Goal: Ask a question

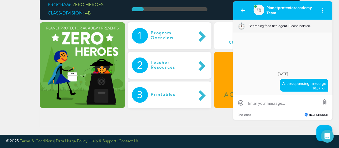
click at [237, 115] on button "End chat" at bounding box center [243, 114] width 13 height 3
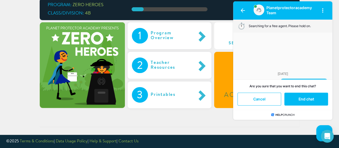
click at [318, 98] on button "End chat" at bounding box center [306, 98] width 44 height 13
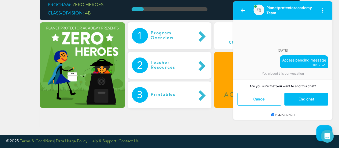
click at [242, 14] on button "button" at bounding box center [242, 10] width 13 height 13
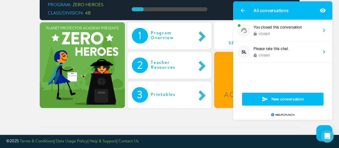
click at [137, 112] on div "1 Program Overview 2 Teacher Resources 3 Printables Set Up Presentation Access …" at bounding box center [170, 67] width 260 height 91
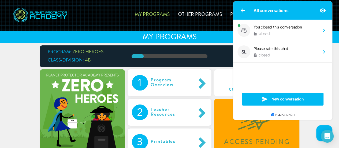
click at [241, 12] on icon "button" at bounding box center [242, 10] width 4 height 4
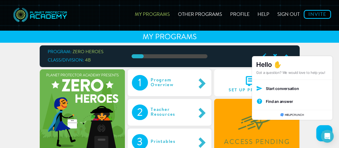
click at [259, 17] on link "Help" at bounding box center [263, 13] width 20 height 19
click at [331, 136] on div "Open Intercom Messenger" at bounding box center [327, 135] width 13 height 13
click at [331, 136] on picture at bounding box center [324, 133] width 16 height 16
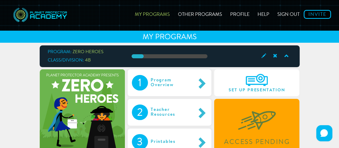
scroll to position [47, 0]
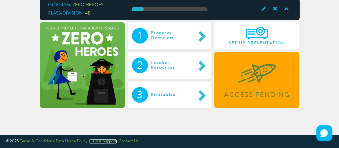
click at [101, 143] on link "Help & Support" at bounding box center [102, 141] width 27 height 4
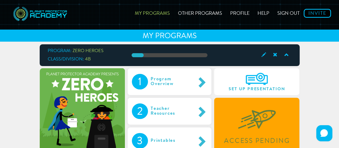
scroll to position [0, 0]
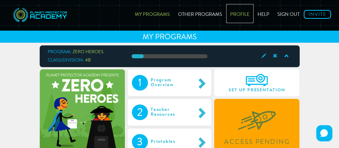
click at [233, 12] on link "Profile" at bounding box center [239, 13] width 27 height 19
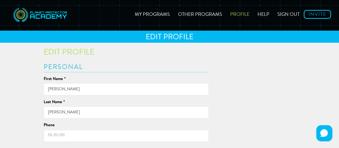
click at [260, 11] on link "Help" at bounding box center [263, 13] width 20 height 19
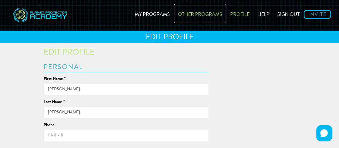
click at [215, 17] on link "Other Programs" at bounding box center [200, 13] width 52 height 19
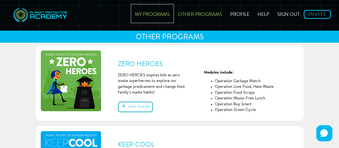
click at [146, 16] on link "My Programs" at bounding box center [152, 13] width 43 height 19
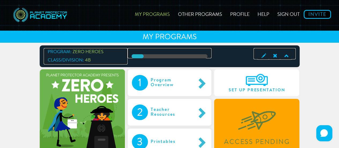
click at [262, 55] on span at bounding box center [262, 55] width 11 height 7
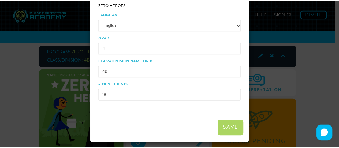
scroll to position [46, 0]
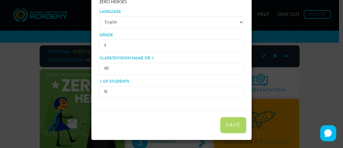
click at [304, 75] on div "× Edit class details Program ZERO HEROES Language English Grade 4 Class/Divisio…" at bounding box center [171, 74] width 343 height 148
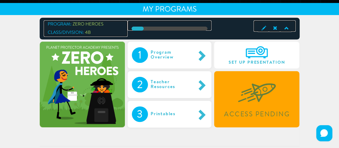
scroll to position [47, 0]
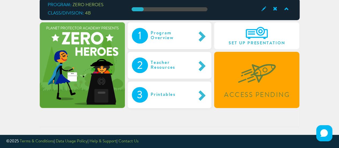
click at [125, 139] on link "Contact Us" at bounding box center [128, 141] width 20 height 4
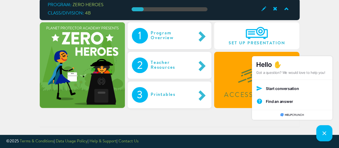
click at [288, 88] on span "Start conversation" at bounding box center [282, 88] width 33 height 5
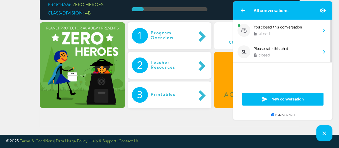
click at [242, 10] on icon "button" at bounding box center [242, 10] width 4 height 4
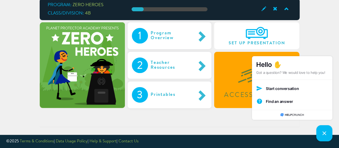
click at [285, 103] on span "Find an answer" at bounding box center [279, 101] width 27 height 5
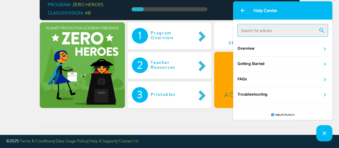
click at [249, 29] on input "text" at bounding box center [282, 30] width 91 height 13
type input "Access pending"
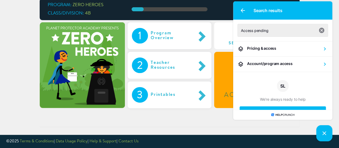
click at [283, 62] on h3 "Account/program access" at bounding box center [282, 63] width 71 height 5
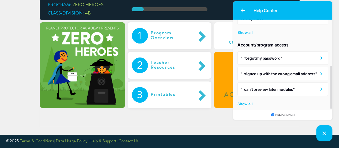
scroll to position [99, 0]
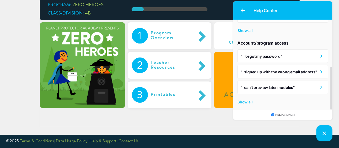
click at [243, 100] on div "Show all" at bounding box center [282, 102] width 91 height 10
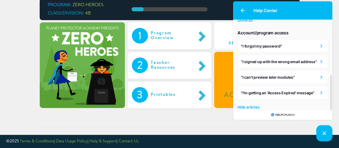
scroll to position [115, 0]
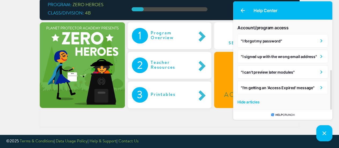
click at [297, 87] on h4 ""I'm getting an 'Access Expired' message"" at bounding box center [279, 87] width 77 height 5
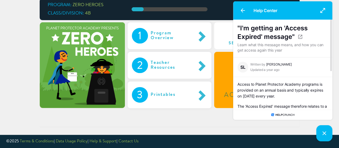
scroll to position [0, 0]
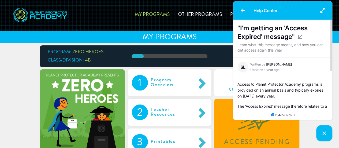
click at [242, 8] on icon "button" at bounding box center [242, 10] width 4 height 4
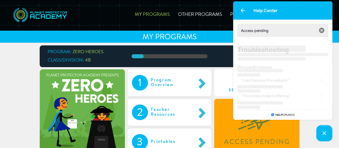
scroll to position [97, 0]
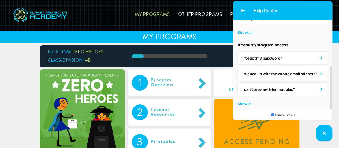
click at [242, 8] on icon "button" at bounding box center [242, 10] width 4 height 4
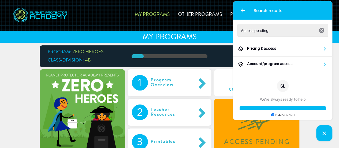
click at [261, 63] on h3 "Account/program access" at bounding box center [282, 63] width 71 height 5
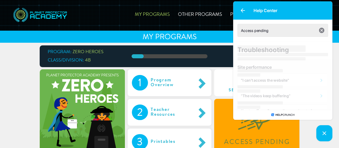
scroll to position [97, 0]
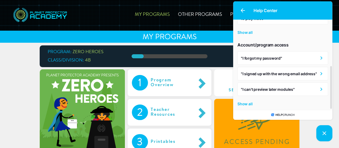
click at [239, 13] on button "button" at bounding box center [242, 10] width 13 height 13
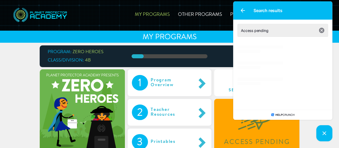
scroll to position [0, 0]
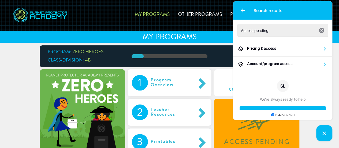
click at [264, 52] on div "Pricing & access" at bounding box center [282, 49] width 99 height 16
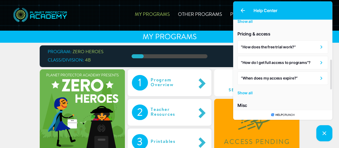
scroll to position [121, 0]
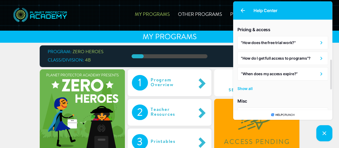
click at [280, 58] on h4 ""How do I get full access to programs"?" at bounding box center [279, 57] width 77 height 5
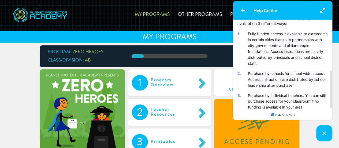
scroll to position [105, 0]
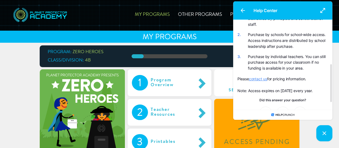
click at [260, 78] on link "contact us" at bounding box center [258, 78] width 18 height 5
click at [270, 100] on h4 "Did this answer your question?" at bounding box center [282, 100] width 91 height 4
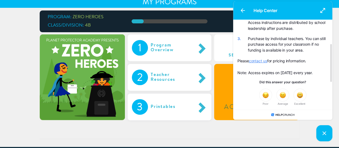
scroll to position [47, 0]
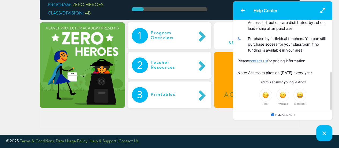
click at [243, 13] on button "button" at bounding box center [242, 10] width 13 height 13
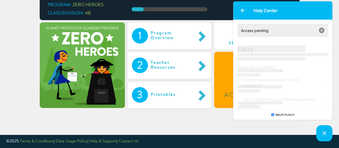
scroll to position [106, 0]
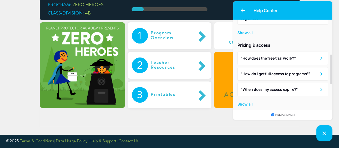
click at [265, 70] on article ""How do I get full access to programs"?" at bounding box center [282, 73] width 91 height 13
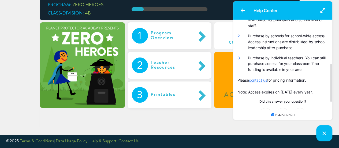
scroll to position [104, 0]
click at [259, 79] on link "contact us" at bounding box center [258, 79] width 18 height 5
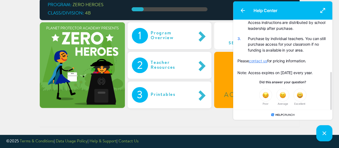
click at [265, 96] on img at bounding box center [265, 95] width 6 height 6
click at [242, 13] on button "button" at bounding box center [242, 10] width 13 height 13
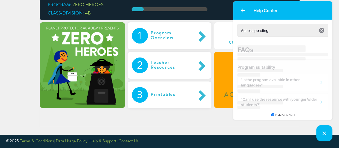
scroll to position [106, 0]
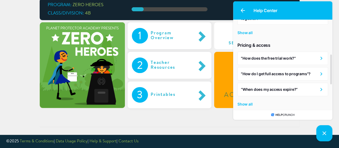
click at [242, 13] on button "button" at bounding box center [242, 10] width 13 height 13
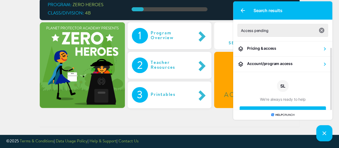
scroll to position [16, 0]
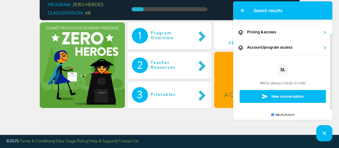
click at [272, 98] on span "New conversation" at bounding box center [287, 96] width 32 height 4
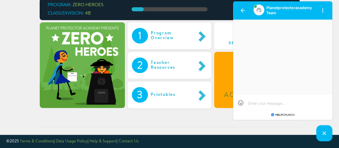
scroll to position [0, 0]
type textarea "I"
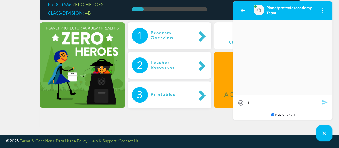
type textarea "I w"
type textarea "I wa"
type textarea "I was"
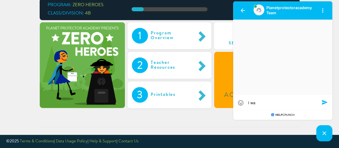
type textarea "I was"
type textarea "I was a"
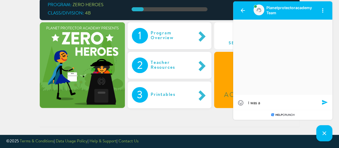
type textarea "I was ab"
type textarea "I was abe"
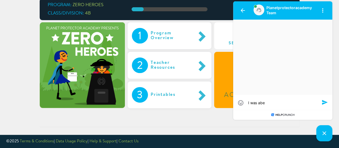
type textarea "I was abe"
type textarea "I was ab"
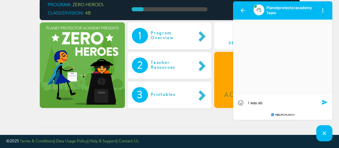
type textarea "I was a"
type textarea "I was ab"
type textarea "I was abl"
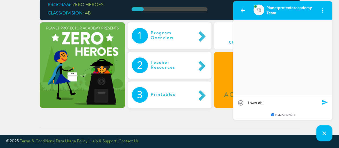
type textarea "I was abl"
type textarea "I was able"
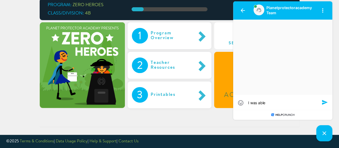
type textarea "I was able t"
type textarea "I was able to"
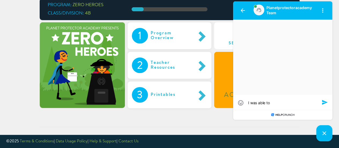
type textarea "I was able to"
type textarea "I was able to g"
type textarea "I was able to ge"
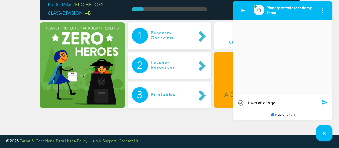
type textarea "I was able to get"
type textarea "I was able to get t"
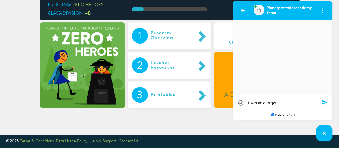
type textarea "I was able to get t"
type textarea "I was able to get th"
type textarea "I was able to get thr"
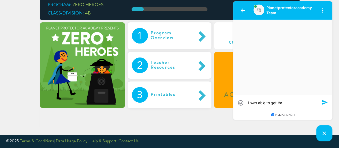
type textarea "I was able to get thro"
type textarea "I was able to get throu"
type textarea "I was able to get throug"
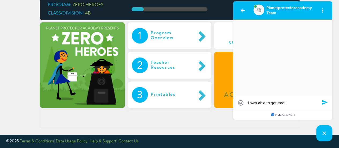
type textarea "I was able to get throug"
type textarea "I was able to get through"
type textarea "I was able to get throught"
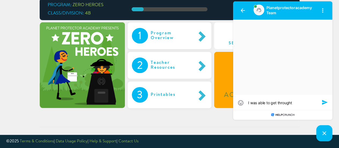
type textarea "I was able to get throught"
type textarea "I was able to get throught m"
type textarea "I was able to get throught mo"
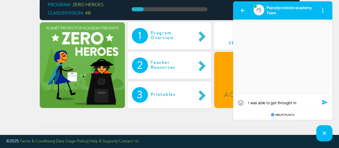
type textarea "I was able to get throught mo"
type textarea "I was able to get throught mod"
type textarea "I was able to get throught modu"
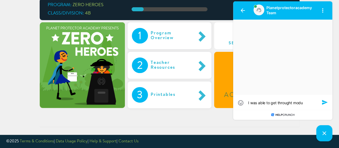
type textarea "I was able to get throught modul"
type textarea "I was able to get throught module"
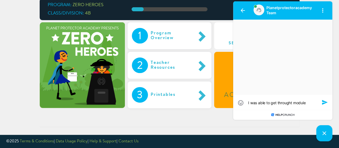
type textarea "I was able to get throught module"
type textarea "I was able to get throught module 1"
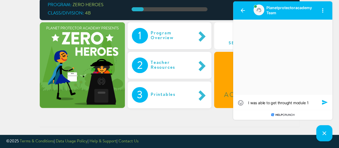
type textarea "I was able to get throught module 1 b"
type textarea "I was able to get throught module 1 bu"
type textarea "I was able to get throught module 1 but"
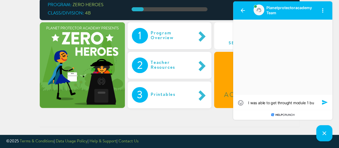
type textarea "I was able to get throught module 1 but"
type textarea "I was able to get throught module 1 but n"
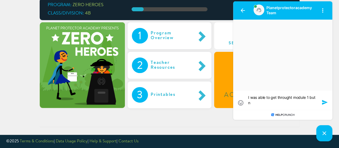
type textarea "I was able to get throught module 1 but no"
type textarea "I was able to get throught module 1 but now"
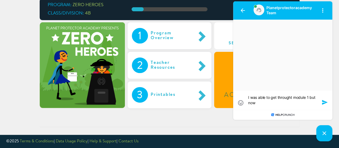
type textarea "I was able to get throught module 1 but now"
type textarea "I was able to get throught module 1 but now m"
type textarea "I was able to get throught module 1 but now my"
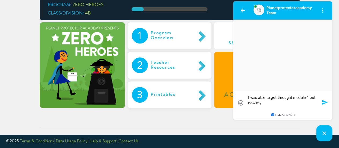
type textarea "I was able to get throught module 1 but now my"
type textarea "I was able to get throught module 1 but now my a"
type textarea "I was able to get throught module 1 but now my ac"
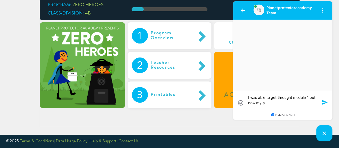
type textarea "I was able to get throught module 1 but now my ac"
type textarea "I was able to get throught module 1 but now my acc"
type textarea "I was able to get throught module 1 but now my acce"
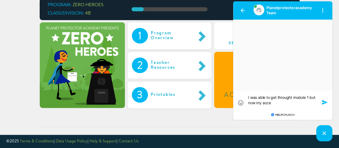
type textarea "I was able to get throught module 1 but now my acces"
type textarea "I was able to get throught module 1 but now my access"
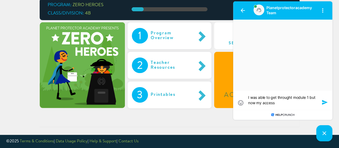
type textarea "I was able to get throught module 1 but now my access"
type textarea "I was able to get throught module 1 but now my access i"
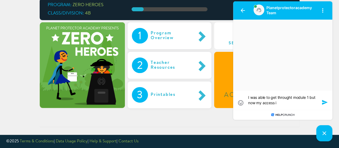
type textarea "I was able to get throught module 1 but now my access i s"
type textarea "I was able to get throught module 1 but now my access i sp"
type textarea "I was able to get throught module 1 but now my access i spe"
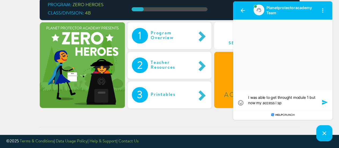
type textarea "I was able to get throught module 1 but now my access i spe"
type textarea "I was able to get throught module 1 but now my access i spen"
type textarea "I was able to get throught module 1 but now my access i spend"
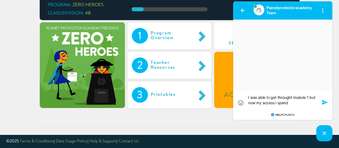
type textarea "I was able to get throught module 1 but now my access i spendi"
type textarea "I was able to get throught module 1 but now my access i spendin"
type textarea "I was able to get throught module 1 but now my access i spending"
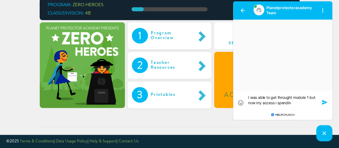
type textarea "I was able to get throught module 1 but now my access i spending"
type textarea "I was able to get throught module 1 but now my access i spending."
click at [292, 98] on textarea "I was able to get throught module 1 but now my access i spending." at bounding box center [282, 100] width 69 height 11
type textarea "I was able to get through module 1 but now my access i spending."
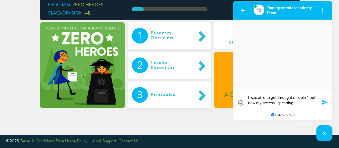
type textarea "I was able to get through module 1 but now my access i spending."
click at [275, 103] on textarea "I was able to get through module 1 but now my access i spending." at bounding box center [282, 100] width 69 height 11
type textarea "I was able to get through module 1 but now my access i pending."
type textarea "I was able to get through module 1 but now my access ipending."
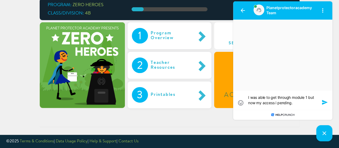
type textarea "I was able to get through module 1 but now my access ipending."
type textarea "I was able to get through module 1 but now my access ispending."
type textarea "I was able to get through module 1 but now my access is pending."
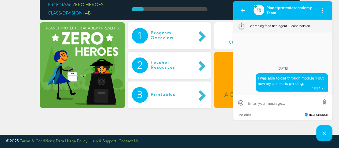
click at [128, 141] on link "Contact Us" at bounding box center [128, 141] width 20 height 4
click at [135, 141] on link "Contact Us" at bounding box center [128, 141] width 20 height 4
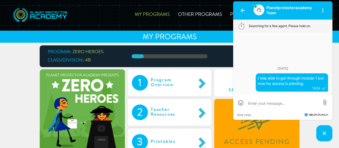
click at [243, 9] on icon "button" at bounding box center [242, 10] width 4 height 4
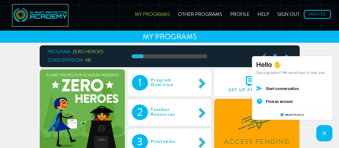
click at [56, 14] on img at bounding box center [40, 15] width 56 height 22
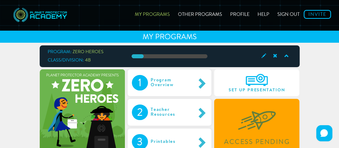
click at [326, 133] on icon at bounding box center [323, 132] width 7 height 7
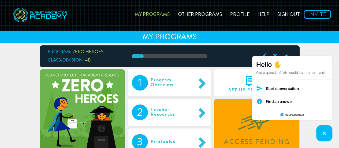
click at [279, 72] on p "Got a question? We would love to help you!" at bounding box center [292, 72] width 72 height 5
click at [277, 84] on div "Start conversation" at bounding box center [292, 88] width 80 height 13
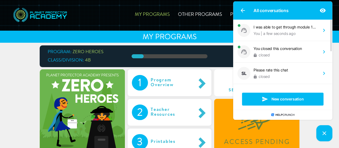
click at [288, 28] on div "I was able to get through module 1 but now my access is pending." at bounding box center [284, 26] width 63 height 5
